Goal: Information Seeking & Learning: Check status

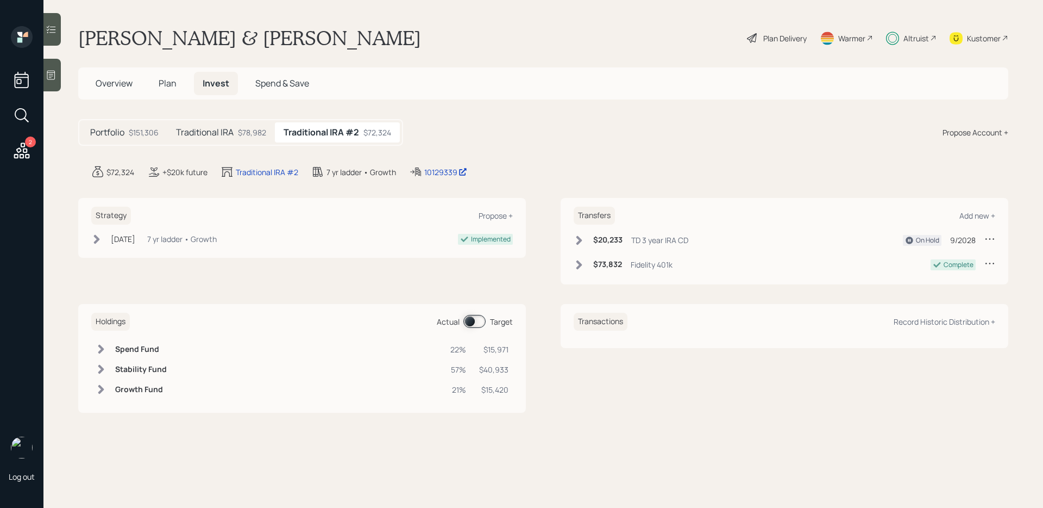
click at [48, 34] on icon at bounding box center [51, 29] width 11 height 11
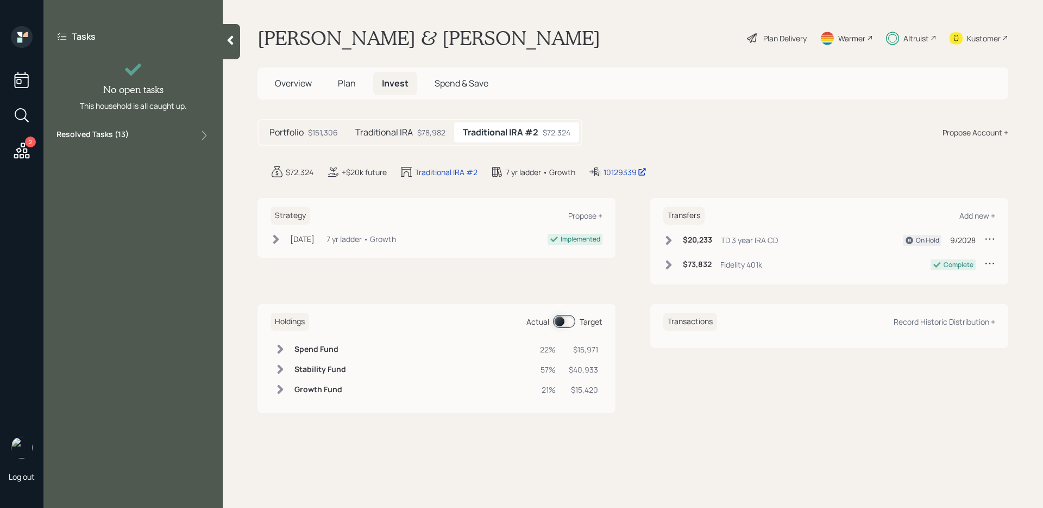
click at [126, 133] on label "Resolved Tasks ( 13 )" at bounding box center [93, 135] width 72 height 13
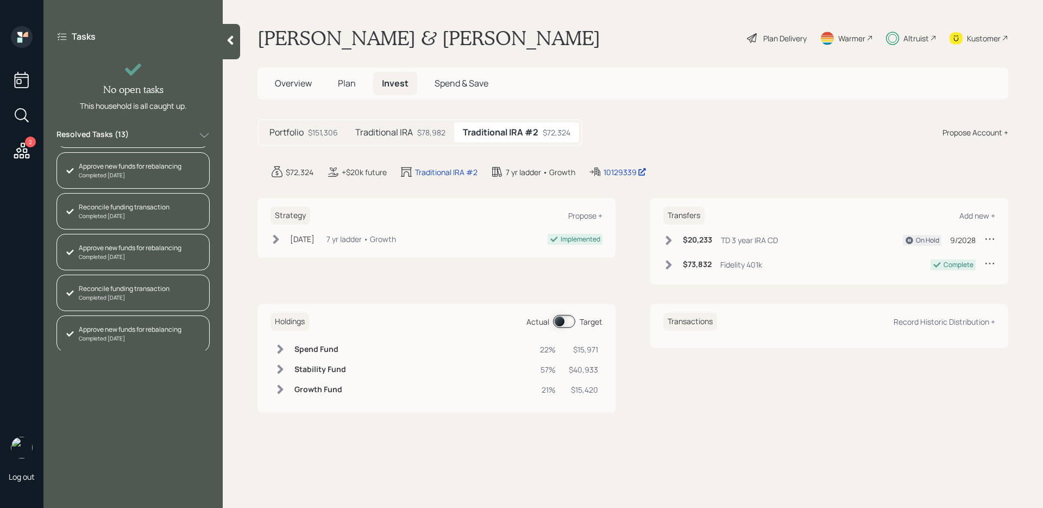
scroll to position [322, 0]
click at [560, 319] on span at bounding box center [564, 321] width 22 height 13
click at [437, 135] on div "$78,982" at bounding box center [431, 132] width 28 height 11
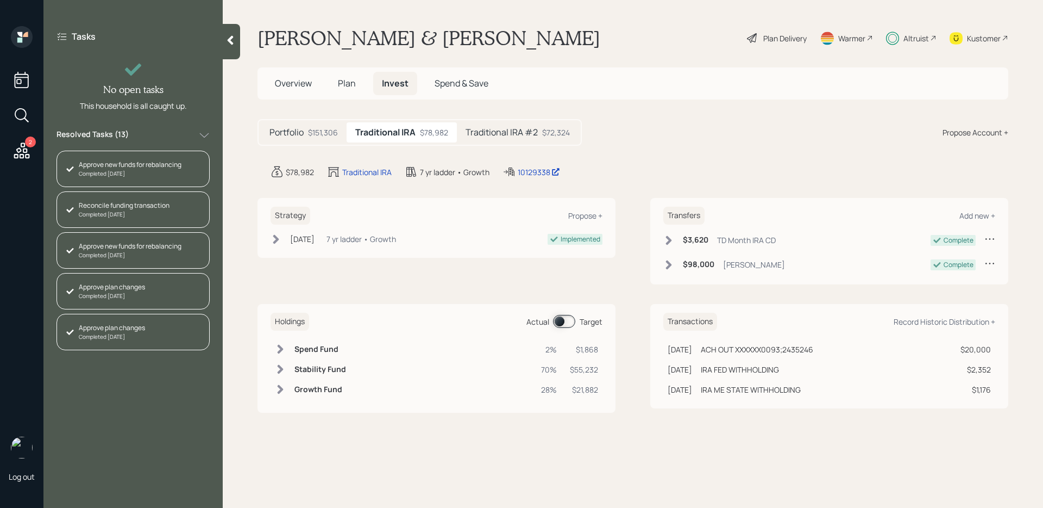
click at [570, 323] on span at bounding box center [564, 321] width 22 height 13
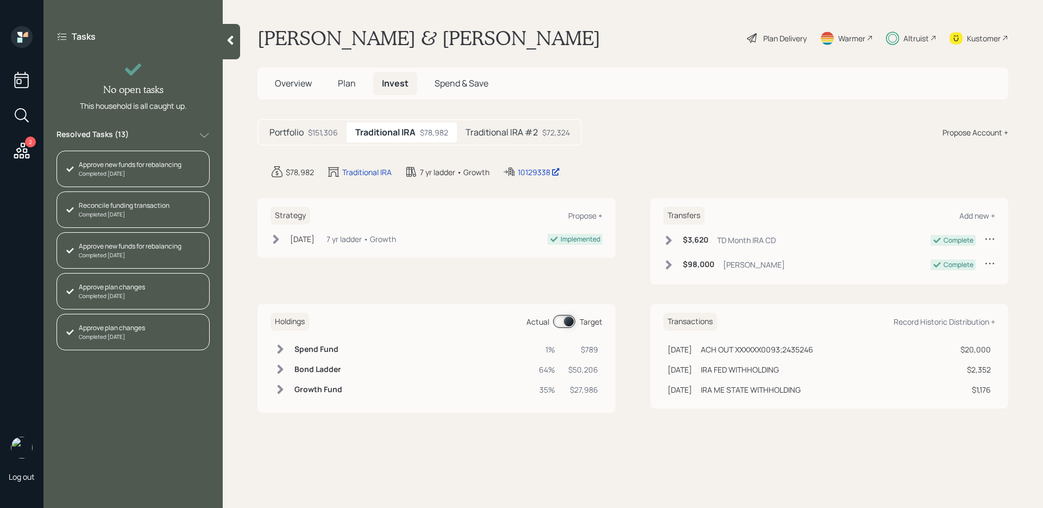
click at [497, 132] on h5 "Traditional IRA #2" at bounding box center [502, 132] width 72 height 10
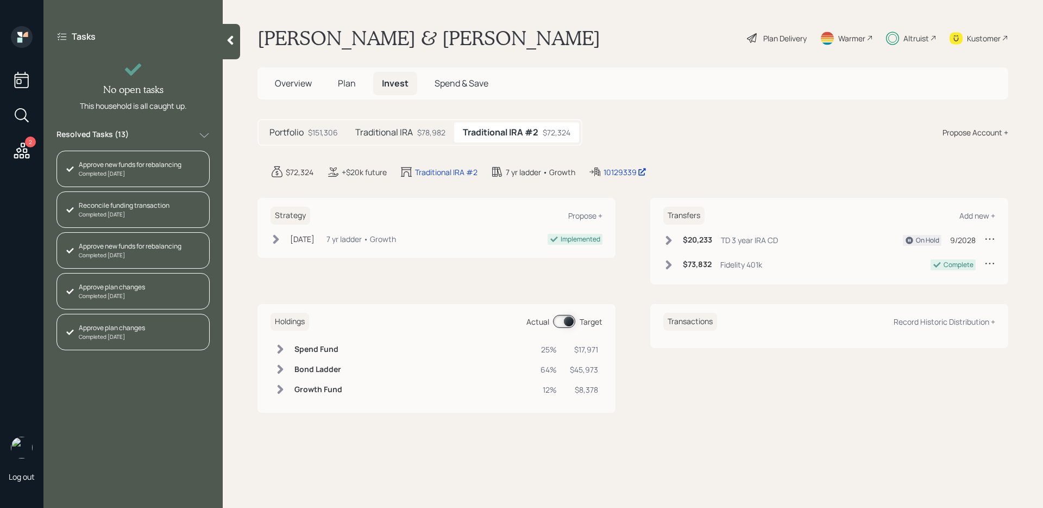
click at [565, 326] on span at bounding box center [564, 321] width 22 height 13
click at [436, 138] on div "Traditional IRA $78,982" at bounding box center [401, 132] width 108 height 20
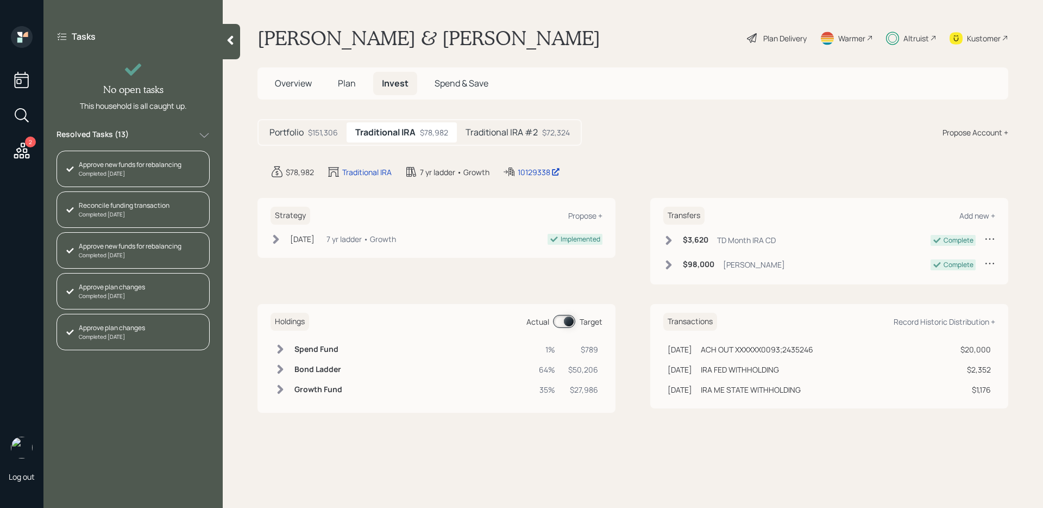
click at [489, 133] on h5 "Traditional IRA #2" at bounding box center [502, 132] width 72 height 10
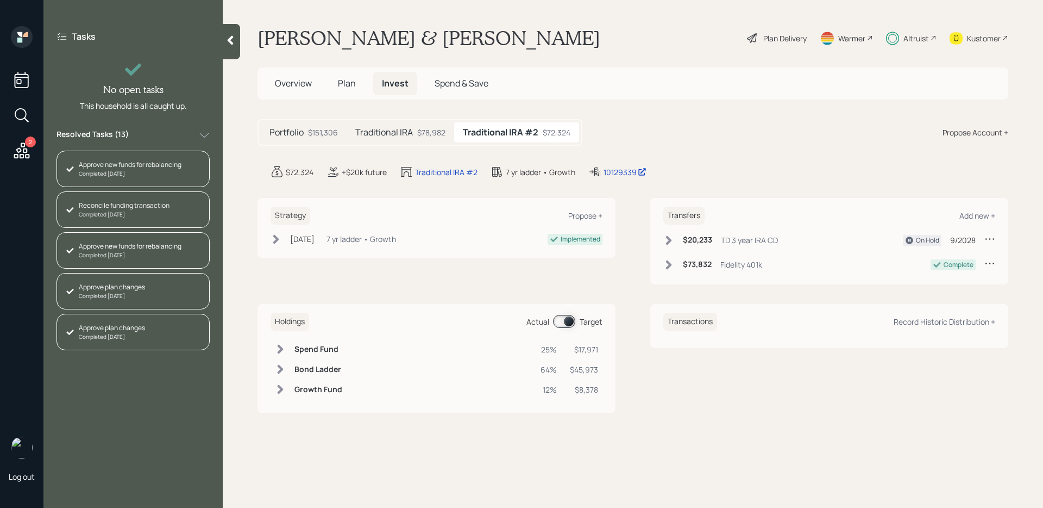
click at [572, 325] on span at bounding box center [564, 321] width 22 height 13
click at [565, 316] on span at bounding box center [564, 321] width 22 height 13
click at [422, 124] on div "Traditional IRA $78,982" at bounding box center [401, 132] width 108 height 20
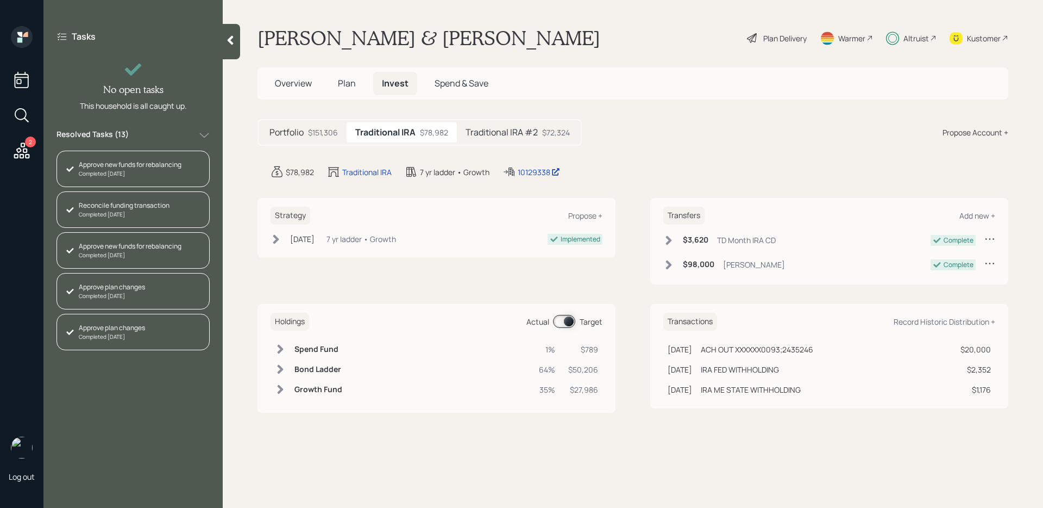
click at [564, 323] on span at bounding box center [564, 321] width 22 height 13
click at [568, 323] on span at bounding box center [564, 321] width 22 height 13
click at [566, 323] on span at bounding box center [564, 321] width 22 height 13
click at [668, 142] on div "Portfolio $151,306 Traditional IRA $78,982 Traditional IRA #2 $72,324 Propose A…" at bounding box center [633, 132] width 751 height 27
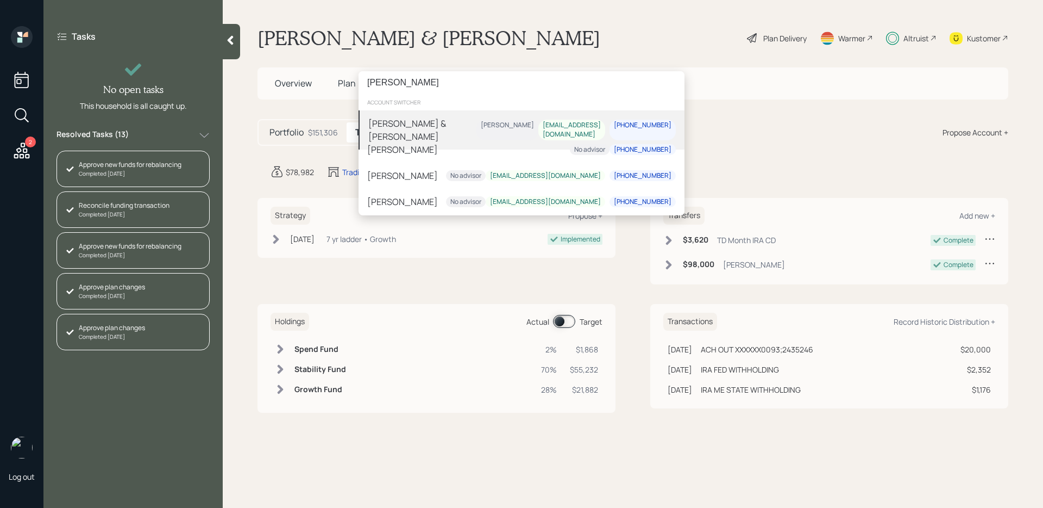
type input "[PERSON_NAME]"
